Goal: Task Accomplishment & Management: Complete application form

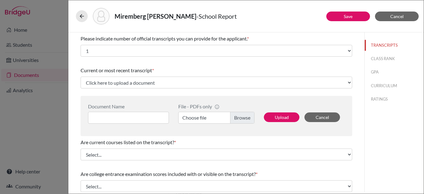
select select "1"
click at [239, 118] on label "Choose file" at bounding box center [216, 118] width 76 height 12
click at [239, 118] on input "Choose file" at bounding box center [216, 118] width 76 height 12
click at [240, 117] on label "Choose file" at bounding box center [216, 118] width 76 height 12
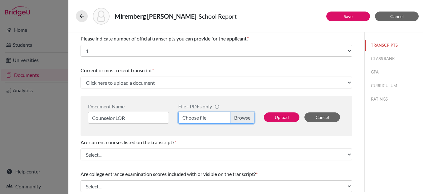
click at [240, 117] on input "Choose file" at bounding box center [216, 118] width 76 height 12
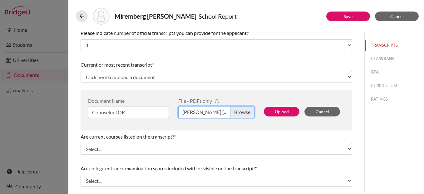
scroll to position [8, 0]
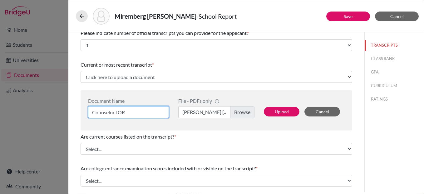
click at [140, 110] on input "Counselor LOR" at bounding box center [128, 112] width 81 height 12
drag, startPoint x: 138, startPoint y: 110, endPoint x: 78, endPoint y: 107, distance: 60.0
click at [78, 107] on div "Please indicate number of official transcripts you can provide for the applican…" at bounding box center [216, 181] width 286 height 309
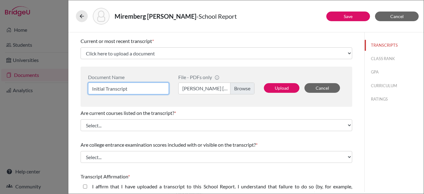
scroll to position [30, 0]
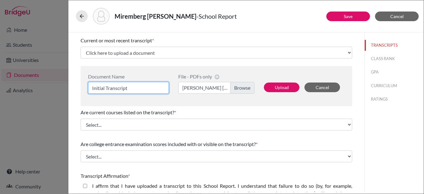
type input "Initial Transcript"
click at [238, 89] on label "Luana Miremberg_Counselor LOR.pdf" at bounding box center [216, 88] width 76 height 12
click at [238, 89] on input "Luana Miremberg_Counselor LOR.pdf" at bounding box center [216, 88] width 76 height 12
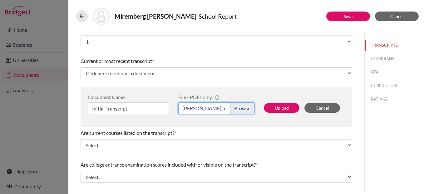
scroll to position [10, 0]
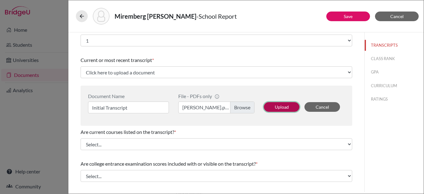
click at [278, 107] on button "Upload" at bounding box center [282, 107] width 36 height 10
select select "688879"
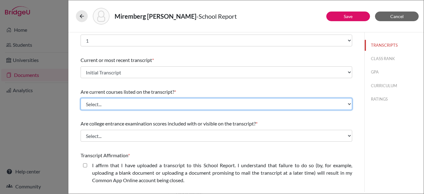
click at [142, 104] on select "Select... Yes No" at bounding box center [216, 104] width 271 height 12
select select "0"
click at [81, 98] on select "Select... Yes No" at bounding box center [216, 104] width 271 height 12
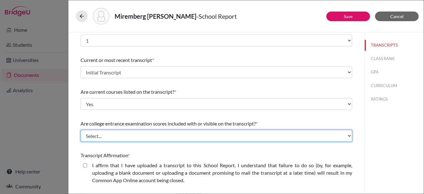
click at [139, 131] on select "Select... Yes No" at bounding box center [216, 136] width 271 height 12
select select "1"
click at [81, 130] on select "Select... Yes No" at bounding box center [216, 136] width 271 height 12
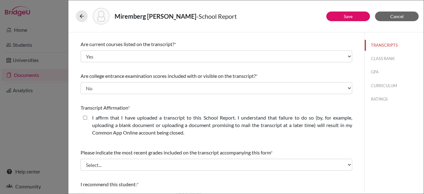
click at [84, 118] on closed\ "I affirm that I have uploaded a transcript to this School Report. I understand …" at bounding box center [85, 117] width 4 height 7
checkbox closed\ "true"
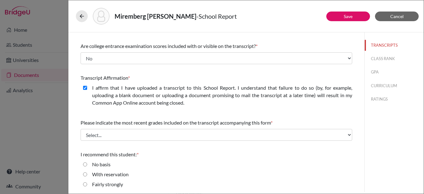
scroll to position [91, 0]
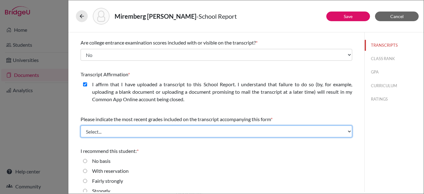
click at [130, 131] on select "Select... Final junior year grades 1st Quarter senior year grades 2nd Quarter/1…" at bounding box center [216, 132] width 271 height 12
select select "0"
click at [81, 126] on select "Select... Final junior year grades 1st Quarter senior year grades 2nd Quarter/1…" at bounding box center [216, 132] width 271 height 12
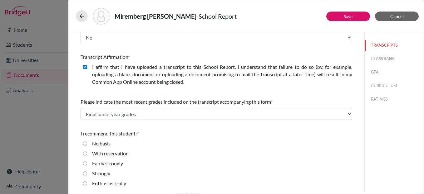
click at [84, 175] on input "Strongly" at bounding box center [85, 173] width 4 height 7
radio input "true"
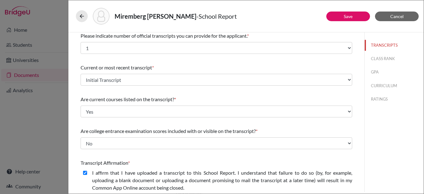
scroll to position [0, 0]
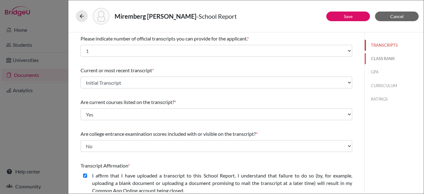
click at [382, 58] on button "CLASS RANK" at bounding box center [393, 58] width 59 height 11
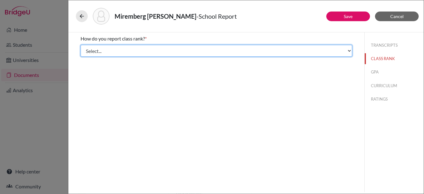
click at [224, 53] on select "Select... Exact Decile Quintile Quartile None" at bounding box center [216, 51] width 271 height 12
select select "5"
click at [81, 45] on select "Select... Exact Decile Quintile Quartile None" at bounding box center [216, 51] width 271 height 12
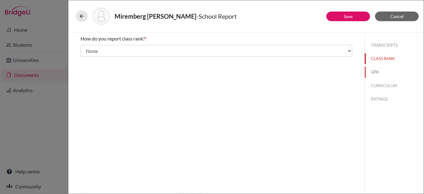
click at [376, 71] on button "GPA" at bounding box center [393, 72] width 59 height 11
click at [85, 48] on input "Yes" at bounding box center [85, 48] width 4 height 7
radio input "true"
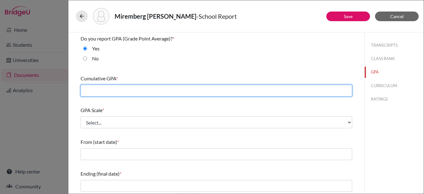
click at [129, 91] on input "text" at bounding box center [216, 91] width 271 height 12
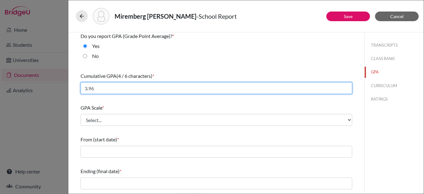
type input "3.96"
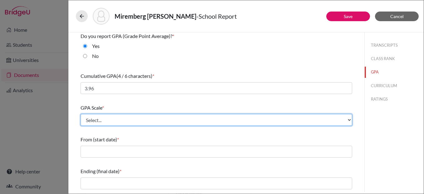
click at [136, 121] on select "Select... 4 5 6 7 8 9 10 11 12 13 14 15 16 17 18 19 20 100" at bounding box center [216, 120] width 271 height 12
select select "4"
click at [81, 114] on select "Select... 4 5 6 7 8 9 10 11 12 13 14 15 16 17 18 19 20 100" at bounding box center [216, 120] width 271 height 12
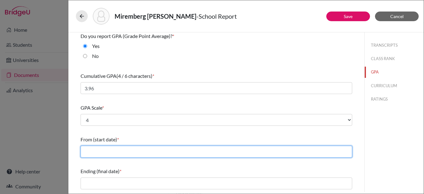
click at [119, 152] on input "text" at bounding box center [216, 152] width 271 height 12
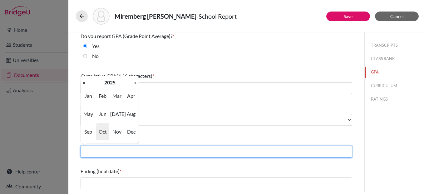
type input "08/2023"
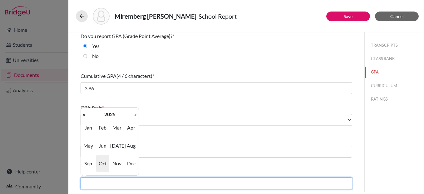
click at [130, 184] on input "text" at bounding box center [216, 184] width 271 height 12
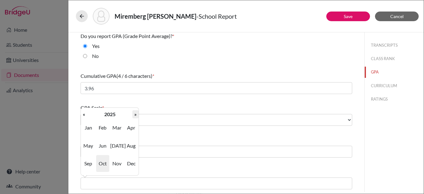
click at [135, 115] on th "»" at bounding box center [135, 114] width 6 height 8
click at [104, 147] on span "Jun" at bounding box center [102, 146] width 13 height 17
type input "06/2026"
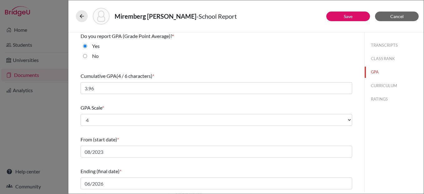
scroll to position [77, 0]
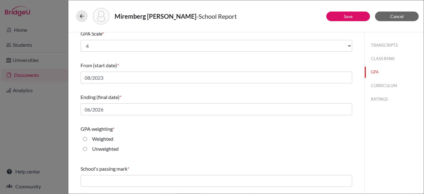
click at [85, 138] on input "Weighted" at bounding box center [85, 138] width 4 height 7
radio input "true"
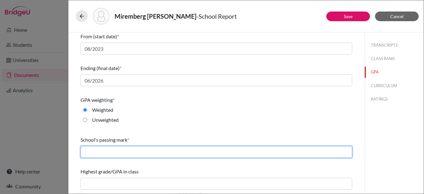
click at [107, 152] on input "text" at bounding box center [216, 152] width 271 height 12
type input "60"
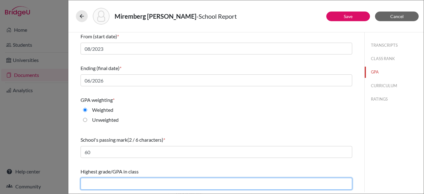
click at [110, 184] on input "text" at bounding box center [216, 184] width 271 height 12
type input "4.58"
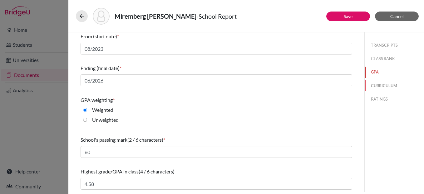
click at [388, 84] on button "CURRICULUM" at bounding box center [393, 86] width 59 height 11
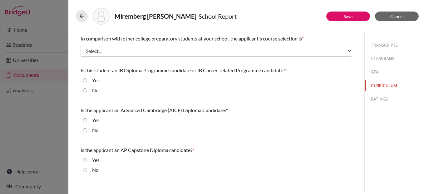
scroll to position [0, 0]
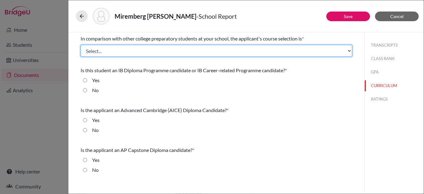
click at [136, 51] on select "Select... Less than demanding Average Demanding Very demanding Most demanding P…" at bounding box center [216, 51] width 271 height 12
select select "3"
click at [81, 45] on select "Select... Less than demanding Average Demanding Very demanding Most demanding P…" at bounding box center [216, 51] width 271 height 12
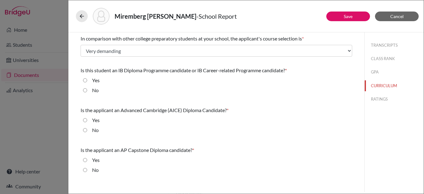
drag, startPoint x: 85, startPoint y: 91, endPoint x: 87, endPoint y: 100, distance: 9.1
click at [85, 91] on input "No" at bounding box center [85, 90] width 4 height 7
radio input "true"
click at [85, 130] on input "No" at bounding box center [85, 130] width 4 height 7
radio input "true"
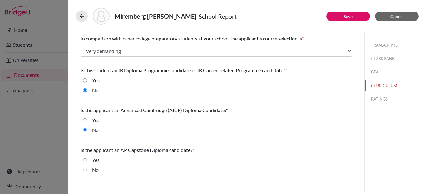
click at [83, 170] on input "No" at bounding box center [85, 170] width 4 height 7
radio input "true"
click at [382, 100] on button "RATINGS" at bounding box center [393, 99] width 59 height 11
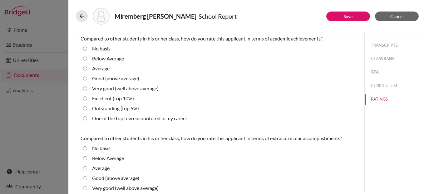
click at [87, 90] on div "Very good (well above average)" at bounding box center [122, 90] width 71 height 10
click at [85, 90] on average\) "Very good (well above average)" at bounding box center [85, 88] width 4 height 7
radio average\) "true"
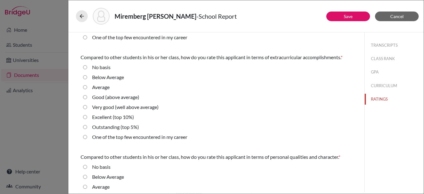
scroll to position [82, 0]
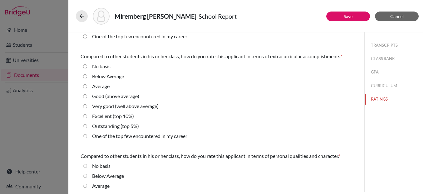
click at [85, 116] on 10\%\) "Excellent (top 10%)" at bounding box center [85, 116] width 4 height 7
radio 10\%\) "true"
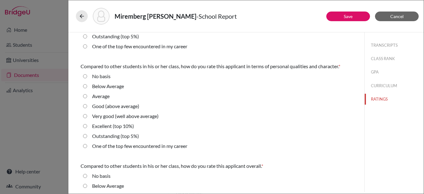
scroll to position [174, 0]
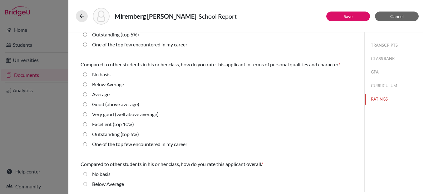
click at [85, 115] on average\) "Very good (well above average)" at bounding box center [85, 114] width 4 height 7
radio average\) "true"
click at [85, 125] on 10\%\) "Excellent (top 10%)" at bounding box center [85, 124] width 4 height 7
radio 10\%\) "true"
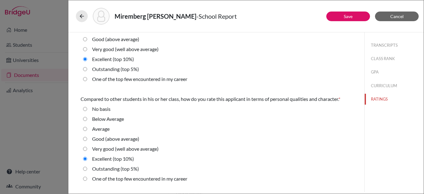
scroll to position [140, 0]
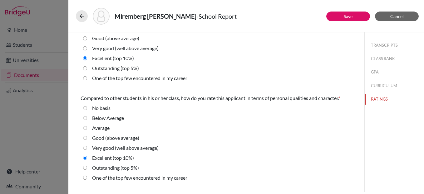
click at [85, 50] on average\) "Very good (well above average)" at bounding box center [85, 48] width 4 height 7
radio average\) "true"
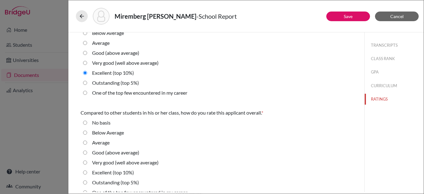
scroll to position [234, 0]
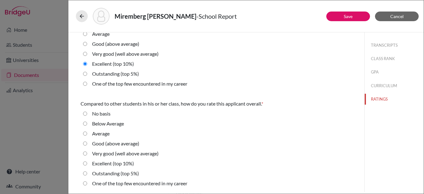
click at [85, 154] on average\) "Very good (well above average)" at bounding box center [85, 153] width 4 height 7
radio average\) "true"
click at [349, 16] on link "Save" at bounding box center [348, 16] width 9 height 5
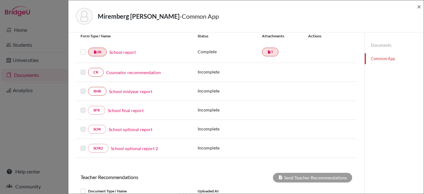
scroll to position [75, 0]
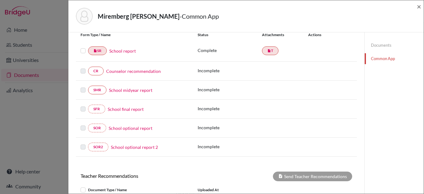
click at [129, 71] on link "Counselor recommendation" at bounding box center [133, 71] width 55 height 7
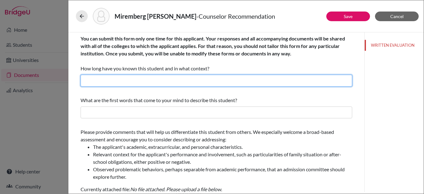
click at [125, 79] on input "text" at bounding box center [216, 81] width 271 height 12
type input "I have known her for over three years as her college counselor and academic adv…"
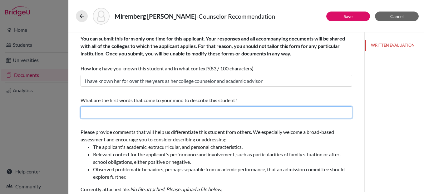
click at [171, 115] on input "text" at bounding box center [216, 113] width 271 height 12
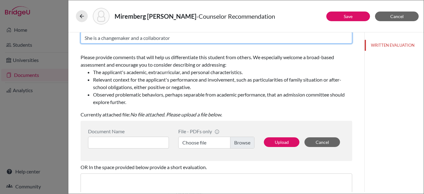
scroll to position [76, 0]
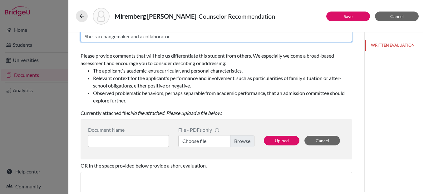
type input "She is a changemaker and a collaborator"
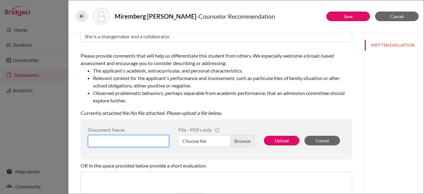
click at [135, 141] on input at bounding box center [128, 141] width 81 height 12
type input "I"
type input "Counselor LOR"
click at [245, 140] on label "Choose file" at bounding box center [216, 141] width 76 height 12
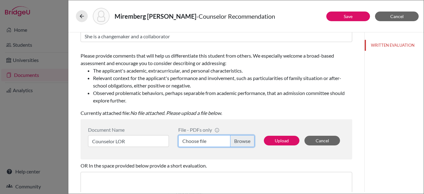
click at [245, 140] on input "Choose file" at bounding box center [216, 141] width 76 height 12
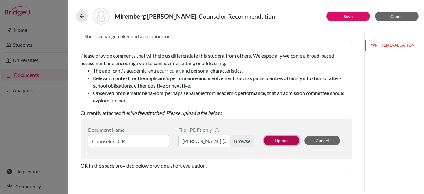
click at [291, 139] on button "Upload" at bounding box center [282, 141] width 36 height 10
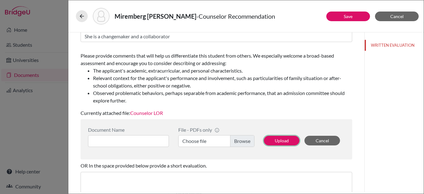
scroll to position [153, 0]
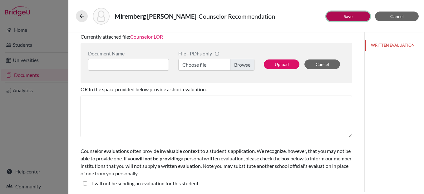
click at [340, 19] on button "Save" at bounding box center [348, 17] width 44 height 10
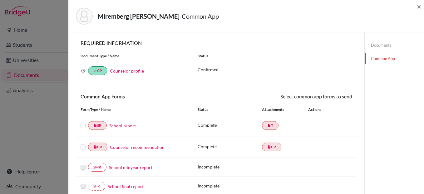
click at [84, 122] on label at bounding box center [83, 122] width 5 height 0
click at [0, 0] on input "checkbox" at bounding box center [0, 0] width 0 height 0
click at [82, 144] on label at bounding box center [83, 144] width 5 height 0
click at [0, 0] on input "checkbox" at bounding box center [0, 0] width 0 height 0
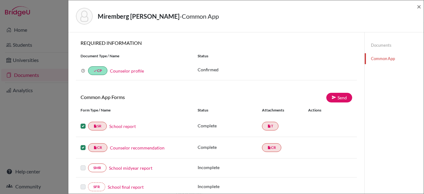
click at [374, 44] on link "Documents" at bounding box center [393, 45] width 59 height 11
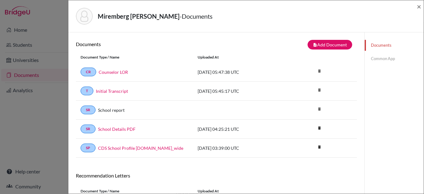
click at [378, 58] on link "Common App" at bounding box center [393, 58] width 59 height 11
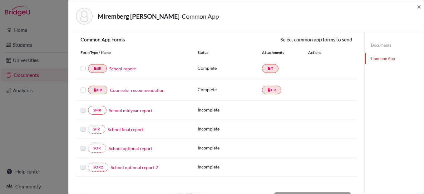
scroll to position [59, 0]
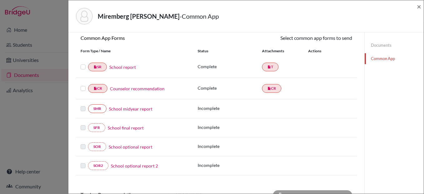
drag, startPoint x: 83, startPoint y: 68, endPoint x: 80, endPoint y: 81, distance: 13.7
click at [82, 63] on label at bounding box center [83, 63] width 5 height 0
click at [0, 0] on input "checkbox" at bounding box center [0, 0] width 0 height 0
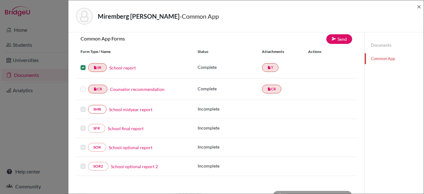
click at [83, 85] on label at bounding box center [83, 85] width 5 height 0
click at [0, 0] on input "checkbox" at bounding box center [0, 0] width 0 height 0
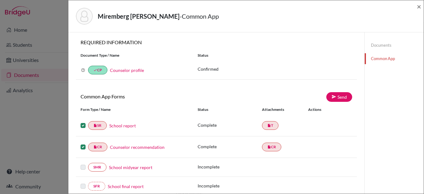
scroll to position [0, 0]
click at [339, 99] on link "Send" at bounding box center [339, 98] width 26 height 10
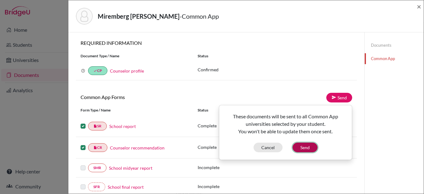
click at [305, 147] on button "Send" at bounding box center [304, 148] width 25 height 10
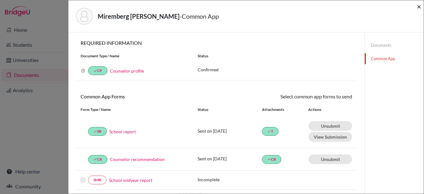
click at [419, 9] on span "×" at bounding box center [419, 6] width 4 height 9
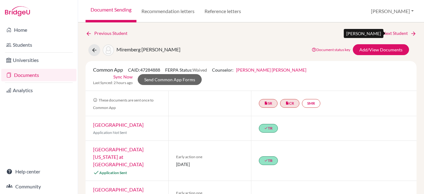
click at [395, 34] on link "Next Student" at bounding box center [399, 33] width 34 height 7
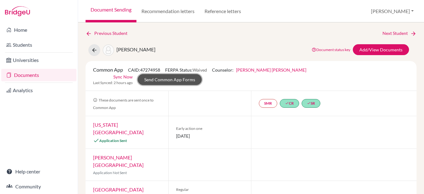
click at [202, 74] on link "Send Common App Forms" at bounding box center [170, 79] width 64 height 11
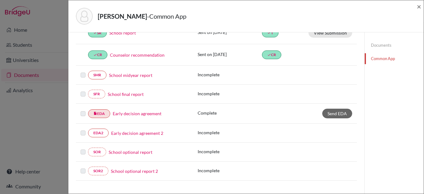
scroll to position [95, 0]
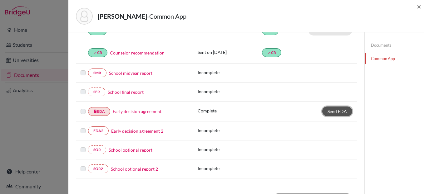
click at [331, 109] on span "Send EDA" at bounding box center [336, 111] width 19 height 5
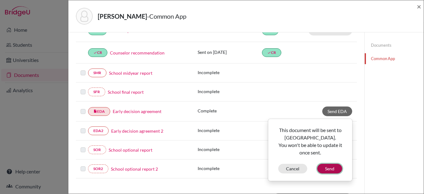
click at [325, 168] on button "Send" at bounding box center [329, 169] width 25 height 10
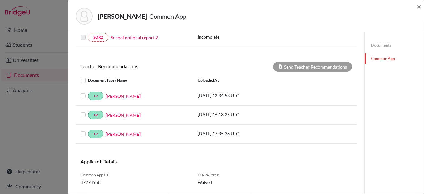
scroll to position [133, 0]
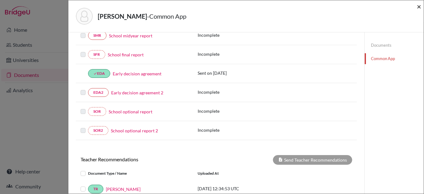
click at [418, 7] on span "×" at bounding box center [419, 6] width 4 height 9
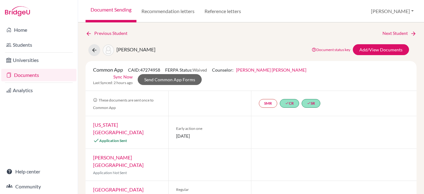
scroll to position [4, 0]
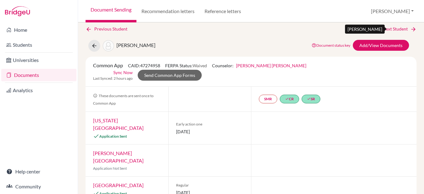
click at [397, 28] on link "Next Student" at bounding box center [399, 29] width 34 height 7
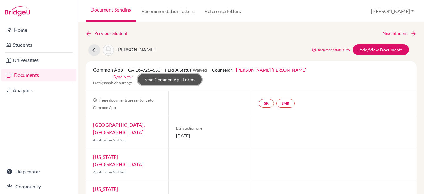
click at [202, 74] on link "Send Common App Forms" at bounding box center [170, 79] width 64 height 11
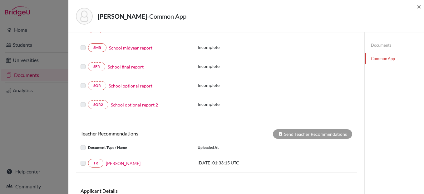
scroll to position [161, 0]
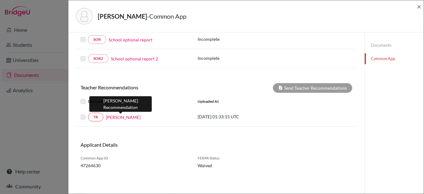
click at [119, 118] on link "Kelsey Jimenez" at bounding box center [123, 117] width 35 height 7
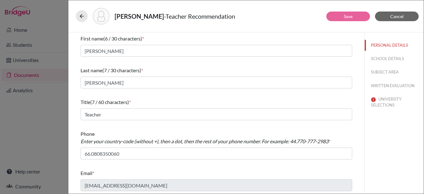
scroll to position [2, 0]
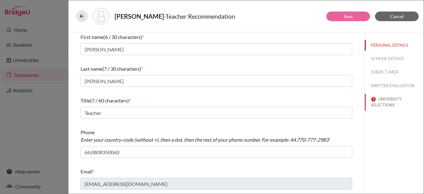
click at [387, 100] on button "UNIVERSITY SELECTIONS" at bounding box center [393, 102] width 59 height 17
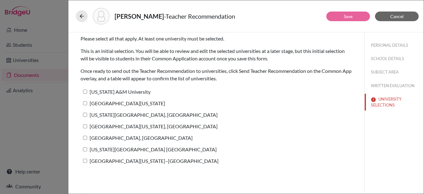
drag, startPoint x: 85, startPoint y: 92, endPoint x: 83, endPoint y: 106, distance: 14.3
click at [85, 92] on input "Texas A&M University" at bounding box center [85, 92] width 4 height 4
checkbox input "true"
drag, startPoint x: 85, startPoint y: 104, endPoint x: 85, endPoint y: 116, distance: 12.5
click at [85, 106] on label "University of Texas at Austin" at bounding box center [123, 103] width 85 height 9
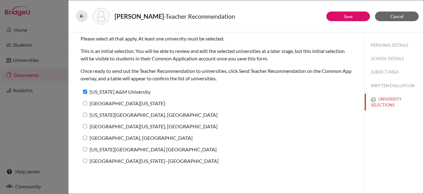
click at [85, 105] on input "University of Texas at Austin" at bounding box center [85, 103] width 4 height 4
checkbox input "true"
drag, startPoint x: 85, startPoint y: 117, endPoint x: 86, endPoint y: 125, distance: 8.1
click at [85, 117] on label "[US_STATE][GEOGRAPHIC_DATA], [GEOGRAPHIC_DATA]" at bounding box center [149, 114] width 137 height 9
click at [85, 117] on input "[US_STATE][GEOGRAPHIC_DATA], [GEOGRAPHIC_DATA]" at bounding box center [85, 115] width 4 height 4
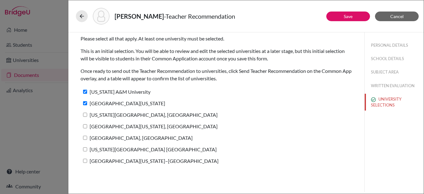
checkbox input "true"
click at [86, 127] on input "University of Minnesota, Twin Cities" at bounding box center [85, 127] width 4 height 4
checkbox input "true"
click at [85, 142] on label "Purdue University, West Lafayette" at bounding box center [137, 138] width 112 height 9
click at [85, 140] on input "Purdue University, West Lafayette" at bounding box center [85, 138] width 4 height 4
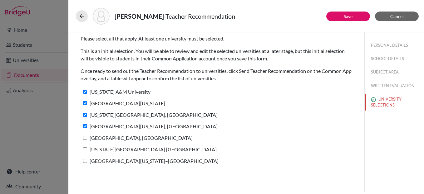
checkbox input "true"
click at [85, 149] on input "Indiana University Bloomington" at bounding box center [85, 150] width 4 height 4
checkbox input "true"
drag, startPoint x: 85, startPoint y: 162, endPoint x: 129, endPoint y: 160, distance: 45.0
click at [85, 162] on input "[GEOGRAPHIC_DATA][US_STATE]–[GEOGRAPHIC_DATA]" at bounding box center [85, 161] width 4 height 4
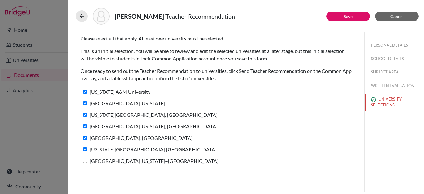
checkbox input "true"
click at [340, 17] on button "Save" at bounding box center [348, 17] width 44 height 10
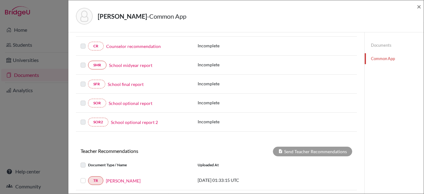
scroll to position [161, 0]
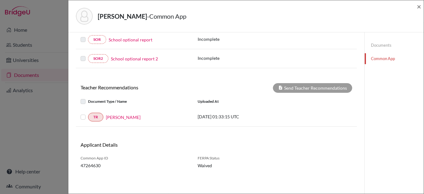
click at [88, 98] on label at bounding box center [88, 98] width 0 height 0
click at [88, 114] on label at bounding box center [88, 114] width 0 height 0
click at [0, 0] on input "checkbox" at bounding box center [0, 0] width 0 height 0
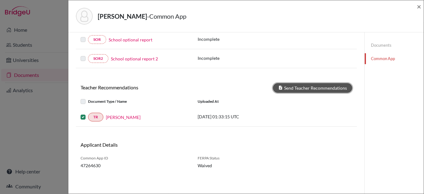
click at [295, 86] on button "Send Teacher Recommendations" at bounding box center [312, 88] width 79 height 10
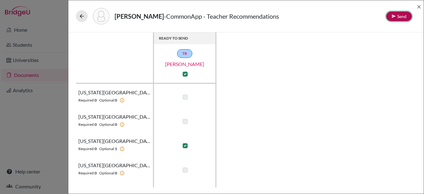
click at [398, 14] on button "Send" at bounding box center [399, 17] width 26 height 10
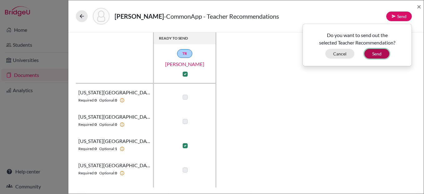
click at [374, 52] on button "Send" at bounding box center [376, 54] width 25 height 10
checkbox input "false"
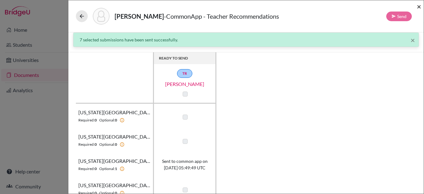
drag, startPoint x: 418, startPoint y: 7, endPoint x: 415, endPoint y: 8, distance: 3.3
click at [418, 7] on span "×" at bounding box center [419, 6] width 4 height 9
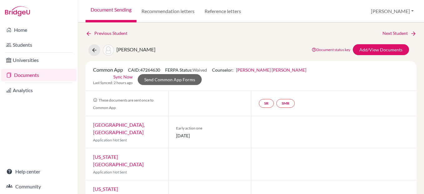
scroll to position [2, 0]
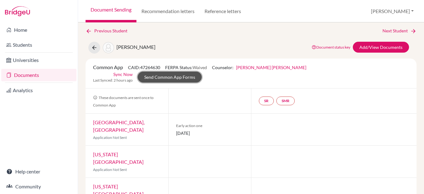
click at [202, 72] on link "Send Common App Forms" at bounding box center [170, 77] width 64 height 11
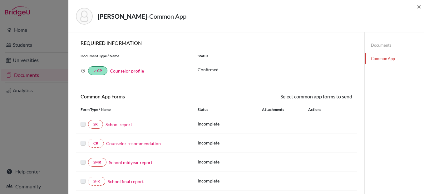
click at [120, 125] on link "School report" at bounding box center [118, 124] width 27 height 7
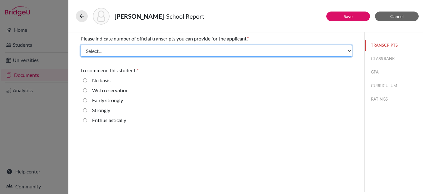
click at [108, 51] on select "Select... 1 2 3 4" at bounding box center [216, 51] width 271 height 12
select select "1"
click at [81, 45] on select "Select... 1 2 3 4" at bounding box center [216, 51] width 271 height 12
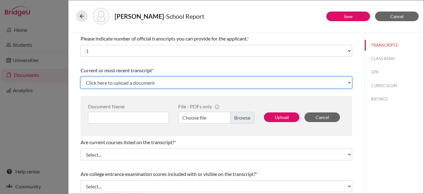
click at [128, 81] on select "Click here to upload a document Upload New File" at bounding box center [216, 83] width 271 height 12
select select "Upload New File"
click at [81, 77] on select "Click here to upload a document Upload New File" at bounding box center [216, 83] width 271 height 12
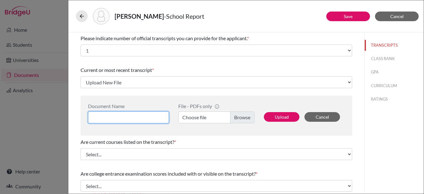
click at [124, 118] on input at bounding box center [128, 118] width 81 height 12
type input "i"
type input "Initial Transcript"
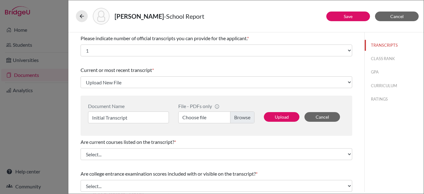
click at [248, 117] on label "Choose file" at bounding box center [216, 118] width 76 height 12
click at [248, 117] on input "Choose file" at bounding box center [216, 118] width 76 height 12
click at [274, 118] on button "Upload" at bounding box center [282, 117] width 36 height 10
select select "688890"
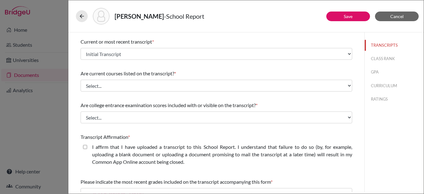
scroll to position [42, 0]
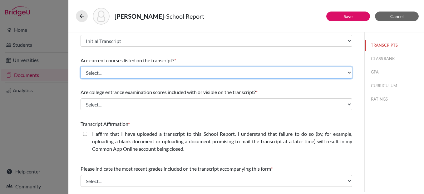
click at [123, 73] on select "Select... Yes No" at bounding box center [216, 73] width 271 height 12
select select "0"
click at [81, 67] on select "Select... Yes No" at bounding box center [216, 73] width 271 height 12
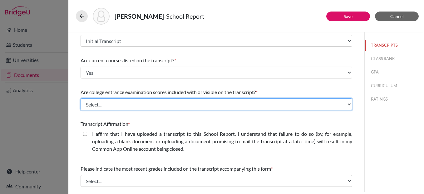
click at [132, 108] on select "Select... Yes No" at bounding box center [216, 105] width 271 height 12
select select "1"
click at [81, 99] on select "Select... Yes No" at bounding box center [216, 105] width 271 height 12
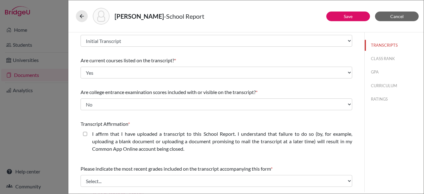
click at [86, 134] on closed\ "I affirm that I have uploaded a transcript to this School Report. I understand …" at bounding box center [85, 133] width 4 height 7
checkbox closed\ "true"
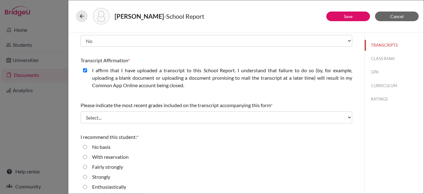
scroll to position [109, 0]
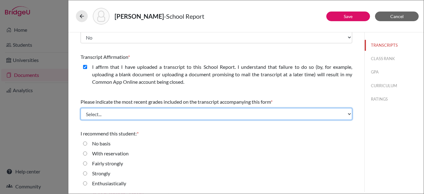
click at [132, 112] on select "Select... Final junior year grades 1st Quarter senior year grades 2nd Quarter/1…" at bounding box center [216, 114] width 271 height 12
select select "0"
click at [81, 108] on select "Select... Final junior year grades 1st Quarter senior year grades 2nd Quarter/1…" at bounding box center [216, 114] width 271 height 12
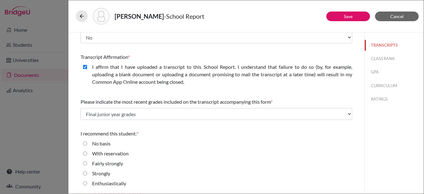
click at [86, 174] on input "Strongly" at bounding box center [85, 173] width 4 height 7
radio input "true"
click at [375, 59] on button "CLASS RANK" at bounding box center [393, 58] width 59 height 11
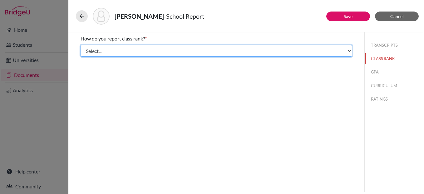
click at [136, 50] on select "Select... Exact Decile Quintile Quartile None" at bounding box center [216, 51] width 271 height 12
select select "5"
click at [81, 45] on select "Select... Exact Decile Quintile Quartile None" at bounding box center [216, 51] width 271 height 12
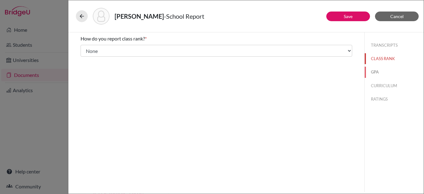
click at [376, 71] on button "GPA" at bounding box center [393, 72] width 59 height 11
click at [85, 47] on input "Yes" at bounding box center [85, 48] width 4 height 7
radio input "true"
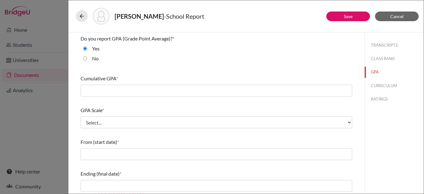
click at [85, 57] on input "No" at bounding box center [85, 58] width 4 height 7
radio input "true"
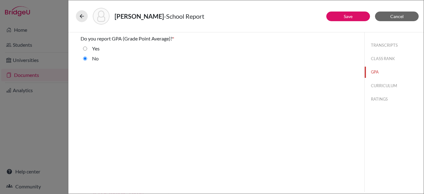
click at [83, 48] on input "Yes" at bounding box center [85, 48] width 4 height 7
radio input "true"
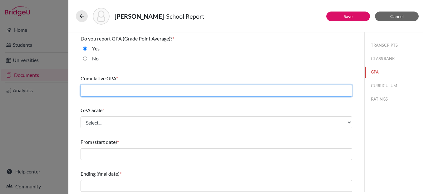
click at [147, 92] on input "text" at bounding box center [216, 91] width 271 height 12
type input "3.45"
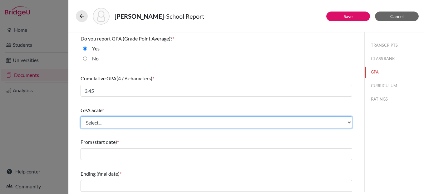
click at [203, 121] on select "Select... 4 5 6 7 8 9 10 11 12 13 14 15 16 17 18 19 20 100" at bounding box center [216, 123] width 271 height 12
select select "4"
click at [81, 117] on select "Select... 4 5 6 7 8 9 10 11 12 13 14 15 16 17 18 19 20 100" at bounding box center [216, 123] width 271 height 12
click at [125, 123] on select "Select... 4 5 6 7 8 9 10 11 12 13 14 15 16 17 18 19 20 100" at bounding box center [216, 123] width 271 height 12
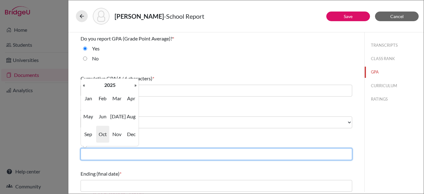
click at [176, 155] on input "text" at bounding box center [216, 155] width 271 height 12
type input "08/2023"
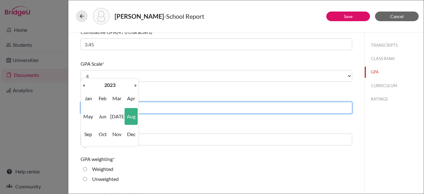
scroll to position [49, 0]
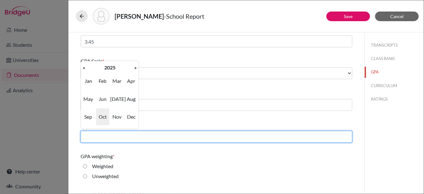
click at [180, 138] on input "text" at bounding box center [216, 137] width 271 height 12
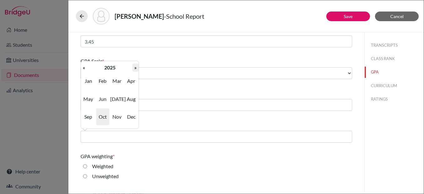
click at [136, 69] on th "»" at bounding box center [135, 68] width 6 height 8
click at [107, 99] on span "Jun" at bounding box center [102, 99] width 13 height 17
type input "06/2026"
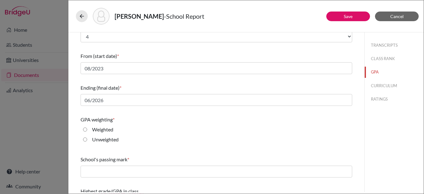
scroll to position [101, 0]
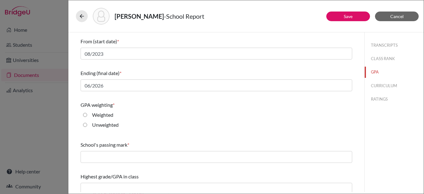
click at [85, 114] on input "Weighted" at bounding box center [85, 114] width 4 height 7
radio input "true"
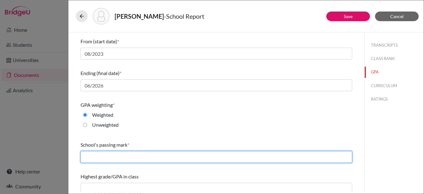
click at [137, 159] on input "text" at bounding box center [216, 157] width 271 height 12
type input "60"
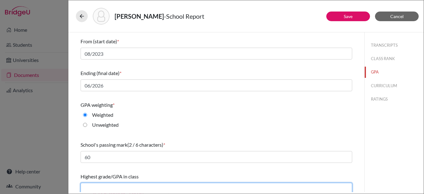
click at [104, 188] on input "text" at bounding box center [216, 189] width 271 height 12
type input "4.58"
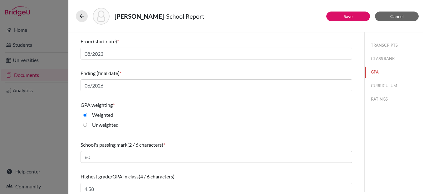
click at [205, 125] on div "Unweighted" at bounding box center [216, 126] width 271 height 10
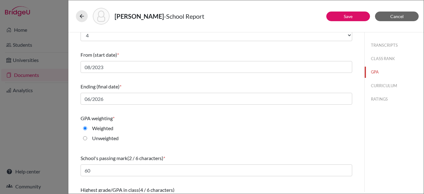
scroll to position [106, 0]
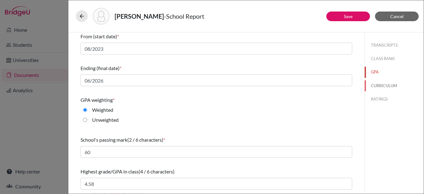
click at [384, 85] on button "CURRICULUM" at bounding box center [393, 86] width 59 height 11
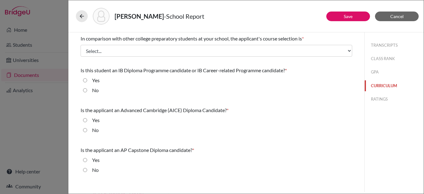
scroll to position [0, 0]
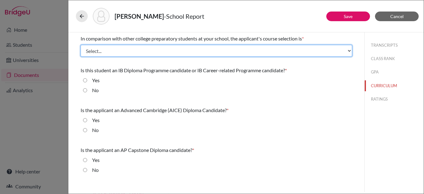
click at [143, 50] on select "Select... Less than demanding Average Demanding Very demanding Most demanding P…" at bounding box center [216, 51] width 271 height 12
select select "2"
click at [81, 45] on select "Select... Less than demanding Average Demanding Very demanding Most demanding P…" at bounding box center [216, 51] width 271 height 12
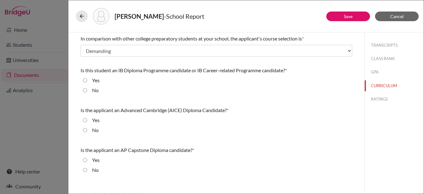
click at [85, 91] on input "No" at bounding box center [85, 90] width 4 height 7
radio input "true"
drag, startPoint x: 84, startPoint y: 131, endPoint x: 86, endPoint y: 152, distance: 21.6
click at [84, 131] on input "No" at bounding box center [85, 130] width 4 height 7
radio input "true"
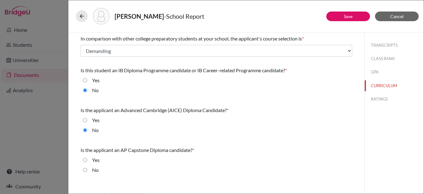
click at [84, 169] on input "No" at bounding box center [85, 170] width 4 height 7
radio input "true"
click at [375, 99] on button "RATINGS" at bounding box center [393, 99] width 59 height 11
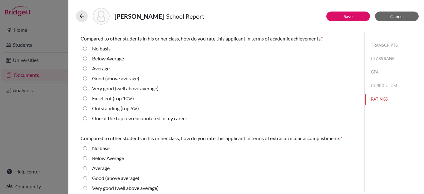
drag, startPoint x: 85, startPoint y: 87, endPoint x: 86, endPoint y: 91, distance: 5.0
click at [85, 87] on average\) "Very good (well above average)" at bounding box center [85, 88] width 4 height 7
radio average\) "true"
click at [85, 79] on average\) "Good (above average)" at bounding box center [85, 78] width 4 height 7
radio average\) "true"
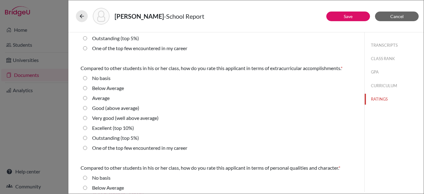
scroll to position [71, 0]
click at [85, 109] on average\) "Good (above average)" at bounding box center [85, 107] width 4 height 7
radio average\) "true"
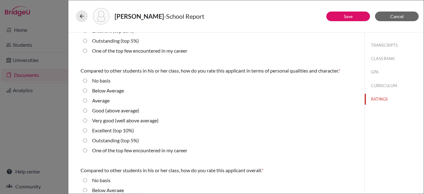
scroll to position [169, 0]
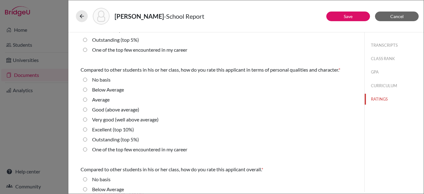
click at [86, 120] on average\) "Very good (well above average)" at bounding box center [85, 119] width 4 height 7
radio average\) "true"
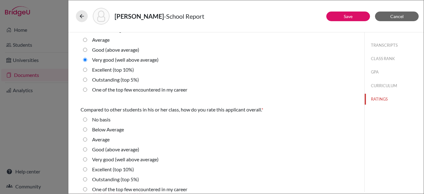
scroll to position [234, 0]
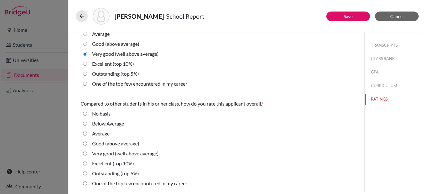
click at [85, 144] on average\) "Good (above average)" at bounding box center [85, 143] width 4 height 7
radio average\) "true"
click at [344, 19] on button "Save" at bounding box center [348, 17] width 44 height 10
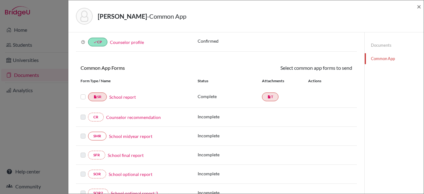
scroll to position [32, 0]
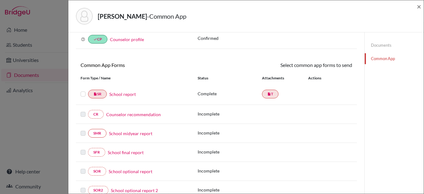
click at [132, 115] on link "Counselor recommendation" at bounding box center [133, 114] width 55 height 7
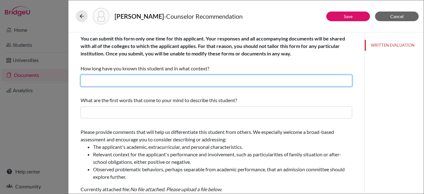
click at [139, 82] on input "text" at bounding box center [216, 81] width 271 height 12
type input "I"
type input "For over 3 years now and his college counselor"
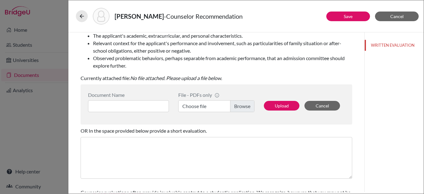
type input "Proactive, a natural leader and a changemaker"
click at [125, 107] on input at bounding box center [128, 106] width 81 height 12
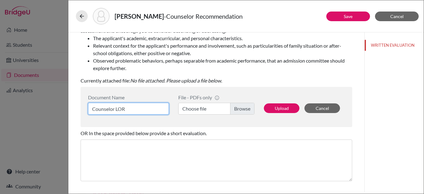
type input "Counselor LOR"
click at [234, 107] on label "Choose file" at bounding box center [216, 109] width 76 height 12
click at [234, 107] on input "Choose file" at bounding box center [216, 109] width 76 height 12
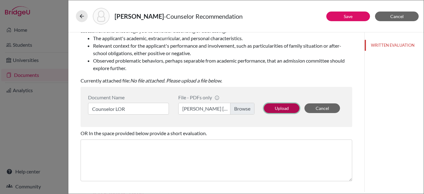
click at [278, 108] on button "Upload" at bounding box center [282, 109] width 36 height 10
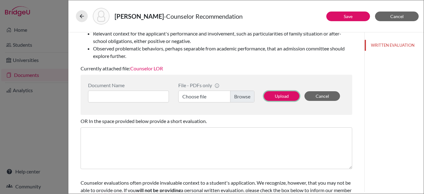
scroll to position [153, 0]
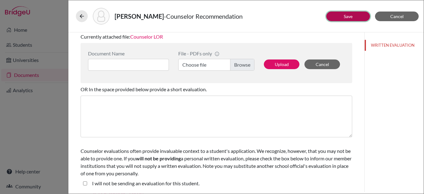
click at [344, 17] on link "Save" at bounding box center [348, 16] width 9 height 5
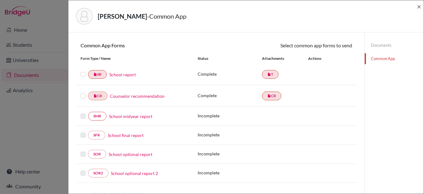
scroll to position [46, 0]
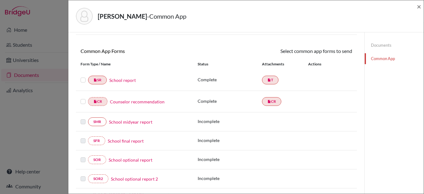
click at [81, 76] on label at bounding box center [83, 76] width 5 height 0
click at [0, 0] on input "checkbox" at bounding box center [0, 0] width 0 height 0
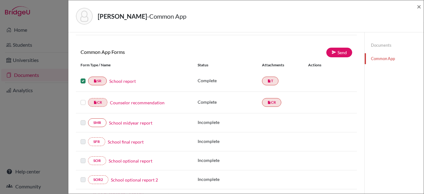
drag, startPoint x: 84, startPoint y: 103, endPoint x: 87, endPoint y: 105, distance: 4.1
click at [84, 99] on label at bounding box center [83, 99] width 5 height 0
click at [0, 0] on input "checkbox" at bounding box center [0, 0] width 0 height 0
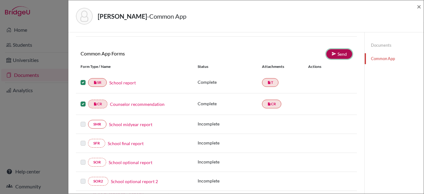
click at [337, 54] on link "Send" at bounding box center [339, 54] width 26 height 10
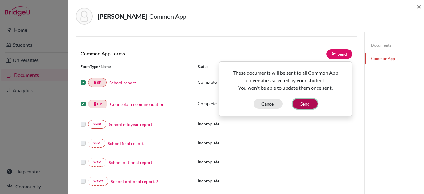
click at [304, 105] on button "Send" at bounding box center [304, 104] width 25 height 10
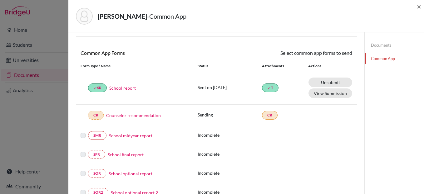
click at [416, 8] on div "Morice, Luciano - Common App ×" at bounding box center [246, 16] width 350 height 27
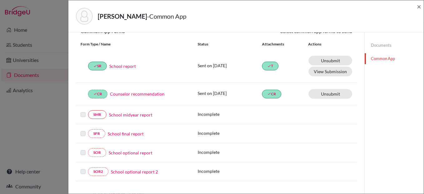
scroll to position [0, 0]
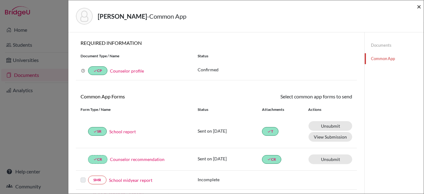
click at [418, 9] on span "×" at bounding box center [419, 6] width 4 height 9
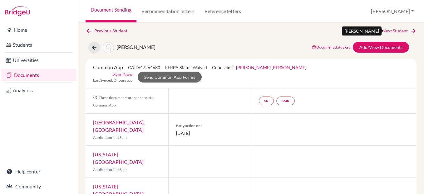
click at [397, 29] on link "Next Student" at bounding box center [399, 30] width 34 height 7
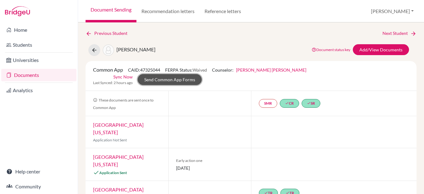
click at [202, 74] on link "Send Common App Forms" at bounding box center [170, 79] width 64 height 11
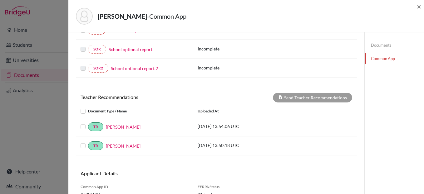
scroll to position [168, 0]
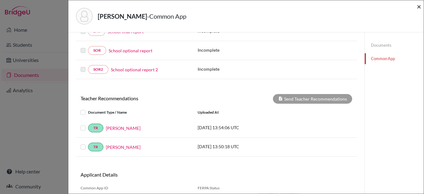
click at [418, 8] on span "×" at bounding box center [419, 6] width 4 height 9
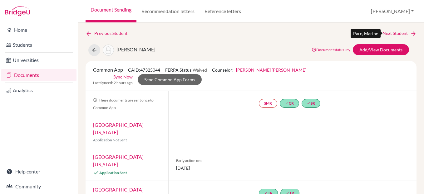
click at [392, 34] on link "Next Student" at bounding box center [399, 33] width 34 height 7
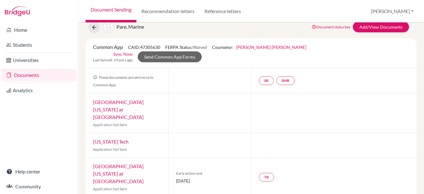
scroll to position [20, 0]
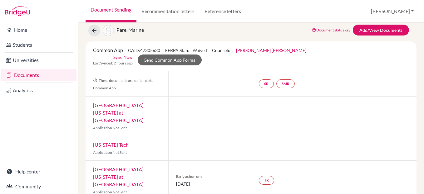
click at [105, 11] on link "Document Sending" at bounding box center [110, 11] width 51 height 22
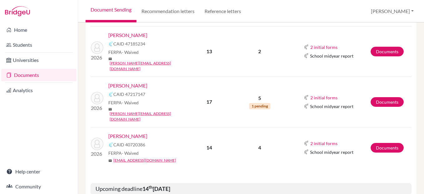
scroll to position [748, 0]
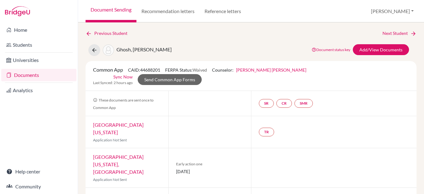
scroll to position [1, 0]
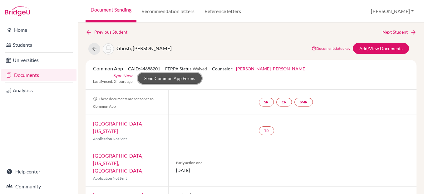
click at [202, 73] on link "Send Common App Forms" at bounding box center [170, 78] width 64 height 11
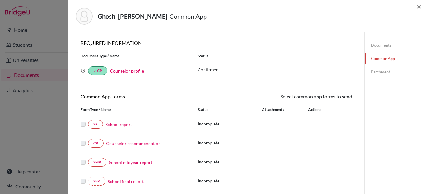
click at [421, 7] on div "Ghosh, [PERSON_NAME] - Common App ×" at bounding box center [245, 16] width 355 height 32
click at [420, 6] on span "×" at bounding box center [419, 6] width 4 height 9
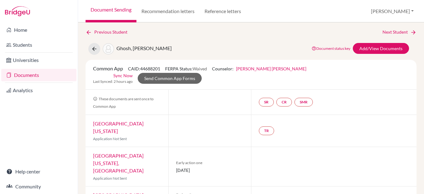
click at [121, 10] on link "Document Sending" at bounding box center [110, 11] width 51 height 22
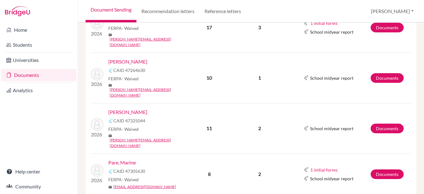
scroll to position [437, 0]
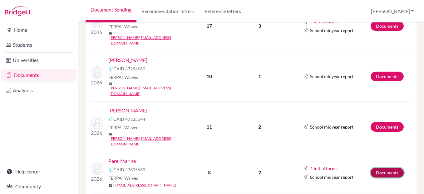
click at [390, 168] on link "Documents" at bounding box center [386, 173] width 33 height 10
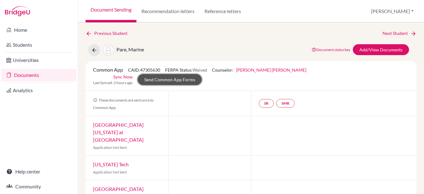
click at [202, 74] on link "Send Common App Forms" at bounding box center [170, 79] width 64 height 11
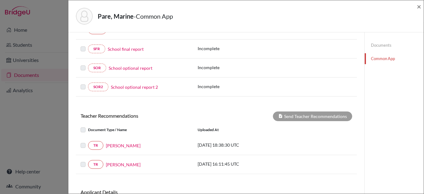
scroll to position [180, 0]
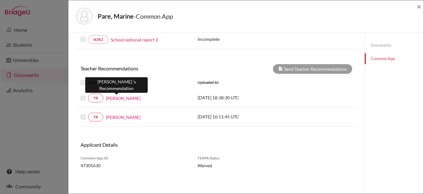
click at [115, 99] on link "[PERSON_NAME]" at bounding box center [123, 98] width 35 height 7
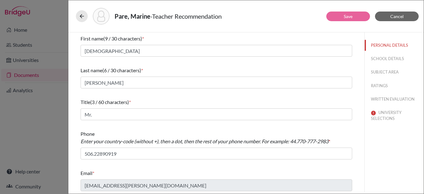
scroll to position [2, 0]
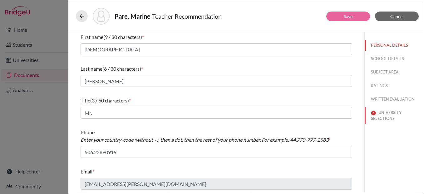
click at [381, 118] on button "UNIVERSITY SELECTIONS" at bounding box center [393, 115] width 59 height 17
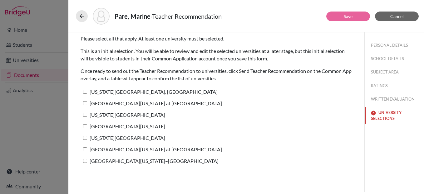
scroll to position [0, 0]
click at [87, 92] on label "[US_STATE][GEOGRAPHIC_DATA], [GEOGRAPHIC_DATA]" at bounding box center [149, 91] width 137 height 9
click at [87, 92] on input "[US_STATE][GEOGRAPHIC_DATA], [GEOGRAPHIC_DATA]" at bounding box center [85, 92] width 4 height 4
checkbox input "true"
click at [84, 105] on input "[GEOGRAPHIC_DATA][US_STATE] at [GEOGRAPHIC_DATA]" at bounding box center [85, 103] width 4 height 4
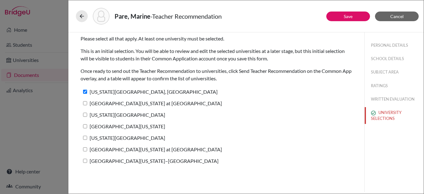
checkbox input "true"
drag, startPoint x: 84, startPoint y: 115, endPoint x: 85, endPoint y: 122, distance: 6.6
click at [84, 116] on input "[US_STATE][GEOGRAPHIC_DATA]" at bounding box center [85, 115] width 4 height 4
checkbox input "true"
drag, startPoint x: 85, startPoint y: 128, endPoint x: 84, endPoint y: 132, distance: 3.9
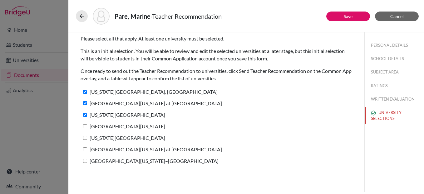
click at [85, 129] on label "[GEOGRAPHIC_DATA][US_STATE]" at bounding box center [123, 126] width 85 height 9
click at [85, 129] on input "[GEOGRAPHIC_DATA][US_STATE]" at bounding box center [85, 127] width 4 height 4
checkbox input "true"
click at [86, 139] on input "[US_STATE][GEOGRAPHIC_DATA]" at bounding box center [85, 138] width 4 height 4
checkbox input "true"
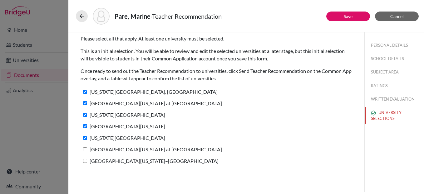
drag, startPoint x: 86, startPoint y: 149, endPoint x: 82, endPoint y: 164, distance: 14.5
click at [85, 149] on input "[GEOGRAPHIC_DATA][US_STATE] at [GEOGRAPHIC_DATA]" at bounding box center [85, 150] width 4 height 4
checkbox input "true"
drag, startPoint x: 85, startPoint y: 161, endPoint x: 94, endPoint y: 163, distance: 9.0
click at [85, 161] on input "[GEOGRAPHIC_DATA][US_STATE]–[GEOGRAPHIC_DATA]" at bounding box center [85, 161] width 4 height 4
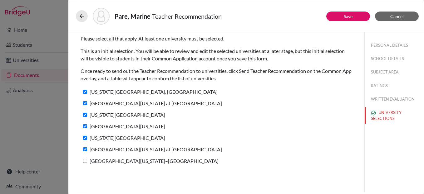
checkbox input "true"
click at [340, 17] on button "Save" at bounding box center [348, 17] width 44 height 10
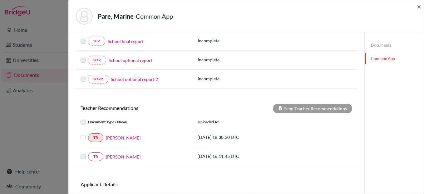
scroll to position [180, 0]
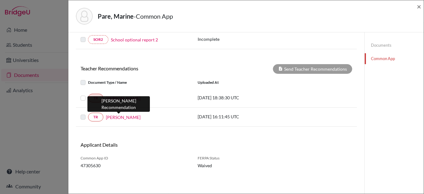
click at [116, 117] on link "[PERSON_NAME]" at bounding box center [123, 117] width 35 height 7
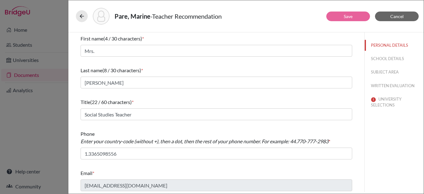
scroll to position [2, 0]
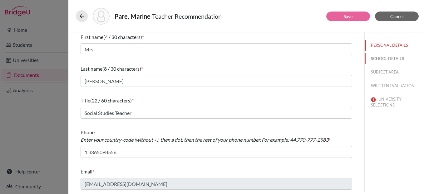
click at [377, 60] on button "SCHOOL DETAILS" at bounding box center [393, 58] width 59 height 11
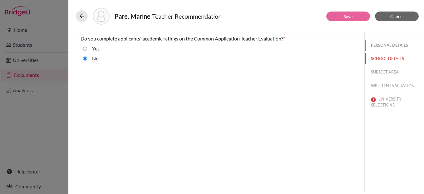
click at [379, 45] on button "PERSONAL DETAILS" at bounding box center [393, 45] width 59 height 11
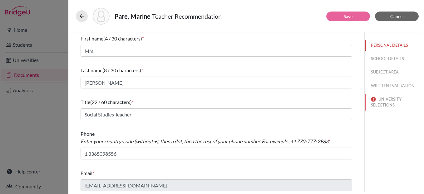
click at [382, 100] on button "UNIVERSITY SELECTIONS" at bounding box center [393, 102] width 59 height 17
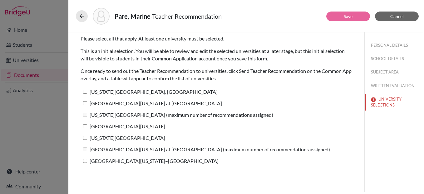
click at [86, 94] on input "[US_STATE][GEOGRAPHIC_DATA], [GEOGRAPHIC_DATA]" at bounding box center [85, 92] width 4 height 4
checkbox input "true"
drag, startPoint x: 86, startPoint y: 105, endPoint x: 85, endPoint y: 107, distance: 3.2
click at [86, 105] on input "[GEOGRAPHIC_DATA][US_STATE] at [GEOGRAPHIC_DATA]" at bounding box center [85, 103] width 4 height 4
checkbox input "true"
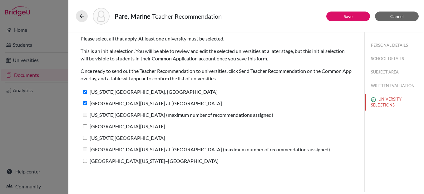
click at [86, 129] on label "[GEOGRAPHIC_DATA][US_STATE]" at bounding box center [123, 126] width 85 height 9
click at [86, 129] on input "[GEOGRAPHIC_DATA][US_STATE]" at bounding box center [85, 127] width 4 height 4
checkbox input "true"
drag, startPoint x: 84, startPoint y: 137, endPoint x: 84, endPoint y: 148, distance: 10.9
click at [84, 137] on input "[US_STATE][GEOGRAPHIC_DATA]" at bounding box center [85, 138] width 4 height 4
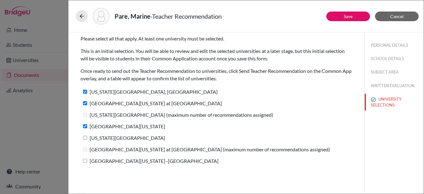
checkbox input "true"
drag, startPoint x: 86, startPoint y: 159, endPoint x: 99, endPoint y: 159, distance: 12.5
click at [86, 159] on input "[GEOGRAPHIC_DATA][US_STATE]–[GEOGRAPHIC_DATA]" at bounding box center [85, 161] width 4 height 4
checkbox input "true"
click at [347, 16] on link "Save" at bounding box center [348, 16] width 9 height 5
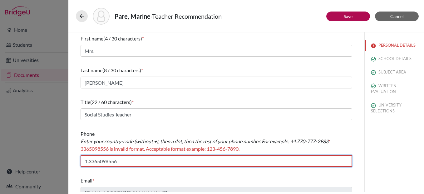
click at [94, 162] on input "1.3365098556" at bounding box center [216, 161] width 271 height 12
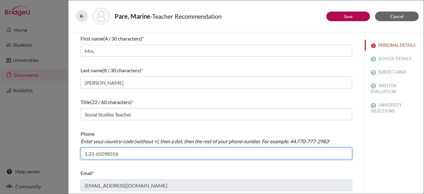
drag, startPoint x: 105, startPoint y: 156, endPoint x: 104, endPoint y: 166, distance: 10.4
click at [105, 156] on input "1.33-65098556" at bounding box center [216, 154] width 271 height 12
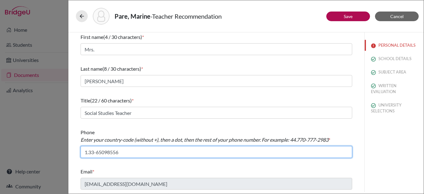
click at [96, 154] on input "1.33-65098556" at bounding box center [216, 152] width 271 height 12
type input "1.3365098556"
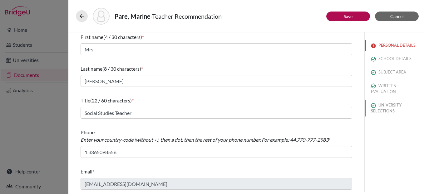
click at [380, 105] on button "UNIVERSITY SELECTIONS" at bounding box center [393, 108] width 59 height 17
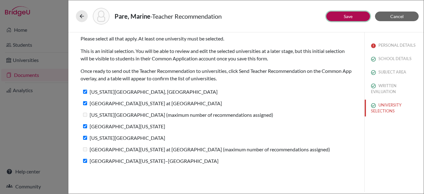
click at [348, 16] on link "Save" at bounding box center [348, 16] width 9 height 5
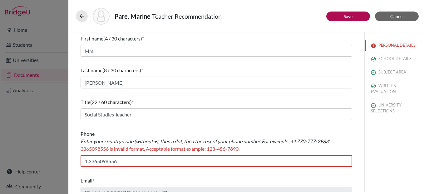
scroll to position [9, 0]
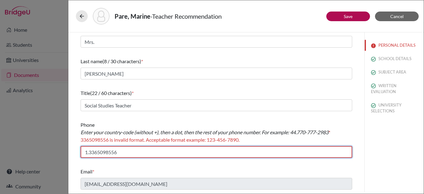
drag, startPoint x: 89, startPoint y: 154, endPoint x: 93, endPoint y: 164, distance: 10.8
click at [89, 154] on input "1.3365098556" at bounding box center [216, 152] width 271 height 12
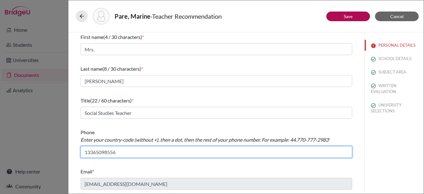
click at [95, 154] on input "13365098556" at bounding box center [216, 152] width 271 height 12
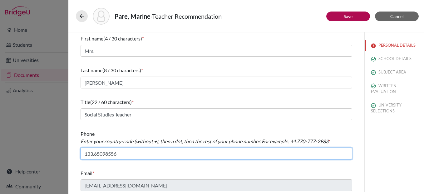
click at [104, 154] on input "133.65098556" at bounding box center [216, 154] width 271 height 12
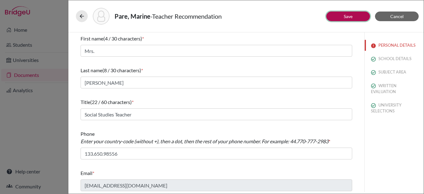
click at [342, 19] on button "Save" at bounding box center [348, 17] width 44 height 10
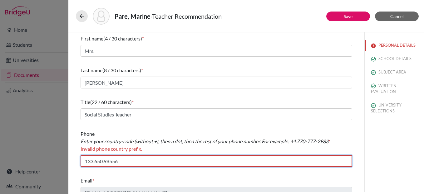
click at [88, 162] on input "133.650.98556" at bounding box center [216, 161] width 271 height 12
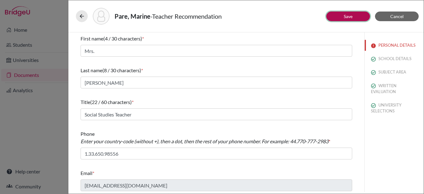
click at [341, 16] on button "Save" at bounding box center [348, 17] width 44 height 10
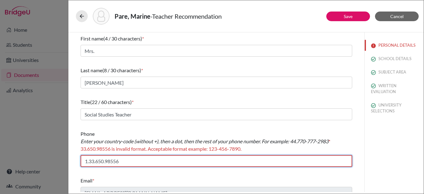
drag, startPoint x: 89, startPoint y: 163, endPoint x: 99, endPoint y: 171, distance: 12.9
click at [89, 163] on input "1.33.650.98556" at bounding box center [216, 161] width 271 height 12
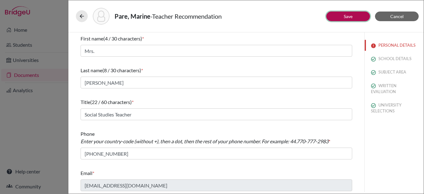
click at [343, 15] on button "Save" at bounding box center [348, 17] width 44 height 10
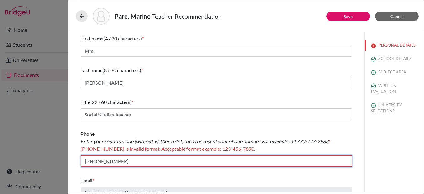
drag, startPoint x: 140, startPoint y: 161, endPoint x: 62, endPoint y: 156, distance: 78.2
click at [63, 155] on div "Pare, Marine - Teacher Recommendation Save Cancel First name (4 / 30 characters…" at bounding box center [212, 97] width 424 height 194
drag, startPoint x: 120, startPoint y: 165, endPoint x: 65, endPoint y: 162, distance: 55.6
click at [65, 162] on div "Pare, Marine - Teacher Recommendation Save Cancel First name (4 / 30 characters…" at bounding box center [212, 97] width 424 height 194
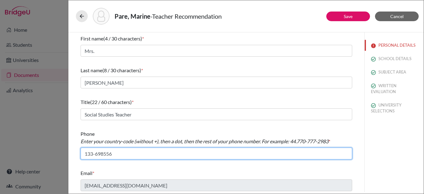
drag, startPoint x: 121, startPoint y: 155, endPoint x: 43, endPoint y: 152, distance: 78.4
click at [43, 152] on div "Pare, Marine - Teacher Recommendation Save Cancel First name (4 / 30 characters…" at bounding box center [212, 97] width 424 height 194
drag, startPoint x: 119, startPoint y: 154, endPoint x: 66, endPoint y: 152, distance: 53.1
click at [65, 152] on div "Pare, Marine - Teacher Recommendation Save Cancel First name (4 / 30 characters…" at bounding box center [212, 97] width 424 height 194
drag, startPoint x: 127, startPoint y: 148, endPoint x: 119, endPoint y: 153, distance: 9.4
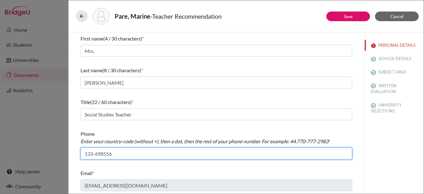
click at [127, 148] on input "133-698556" at bounding box center [216, 154] width 271 height 12
drag, startPoint x: 120, startPoint y: 151, endPoint x: 102, endPoint y: 150, distance: 18.1
click at [61, 150] on div "Pare, Marine - Teacher Recommendation Save Cancel First name (4 / 30 characters…" at bounding box center [212, 97] width 424 height 194
drag, startPoint x: 112, startPoint y: 156, endPoint x: 76, endPoint y: 154, distance: 35.9
click at [76, 154] on div "First name (4 / 30 characters) * Mrs. Last name (8 / 30 characters) * [PERSON_N…" at bounding box center [216, 113] width 286 height 162
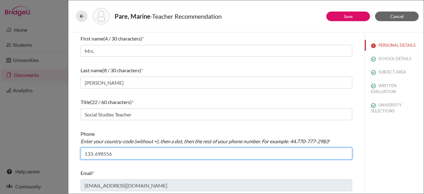
paste input "Counselor LOR"
type input "133-698556"
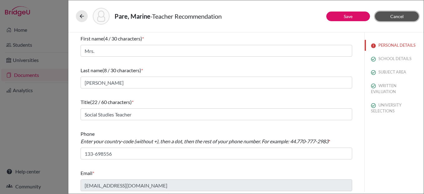
click at [391, 16] on span "Cancel" at bounding box center [396, 16] width 13 height 5
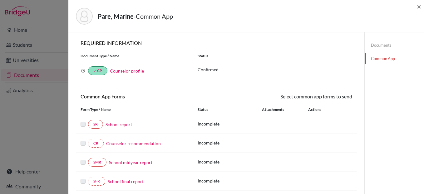
scroll to position [180, 0]
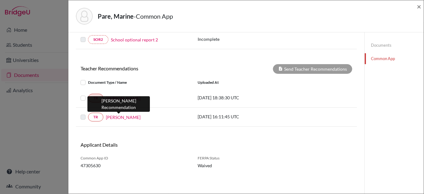
click at [117, 118] on link "[PERSON_NAME]" at bounding box center [123, 117] width 35 height 7
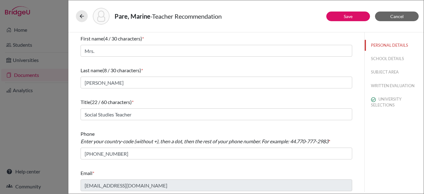
scroll to position [2, 0]
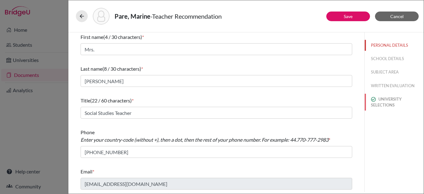
click at [390, 101] on button "UNIVERSITY SELECTIONS" at bounding box center [393, 102] width 59 height 17
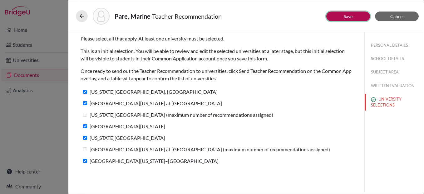
click at [343, 18] on button "Save" at bounding box center [348, 17] width 44 height 10
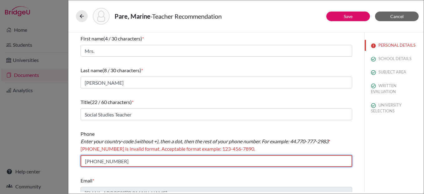
click at [88, 162] on input "[PHONE_NUMBER]" at bounding box center [216, 161] width 271 height 12
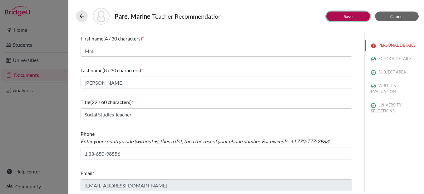
click at [345, 16] on link "Save" at bounding box center [348, 16] width 9 height 5
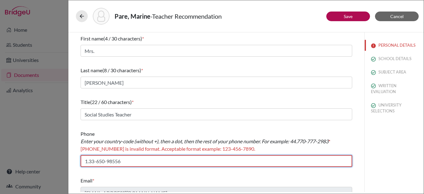
drag, startPoint x: 97, startPoint y: 162, endPoint x: 99, endPoint y: 171, distance: 9.8
click at [97, 162] on input "1.33-650-98556" at bounding box center [216, 161] width 271 height 12
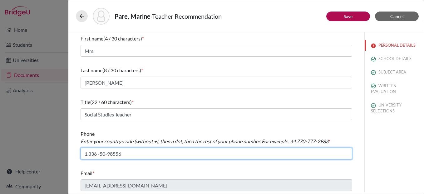
type input "1.336 -50-98556"
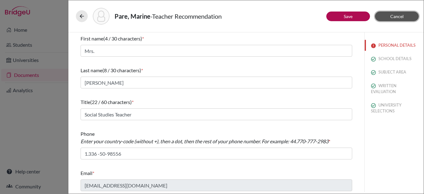
click at [393, 15] on span "Cancel" at bounding box center [396, 16] width 13 height 5
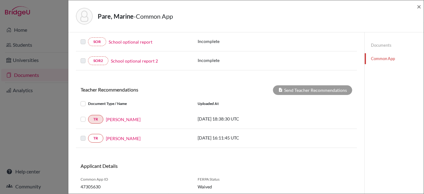
scroll to position [160, 0]
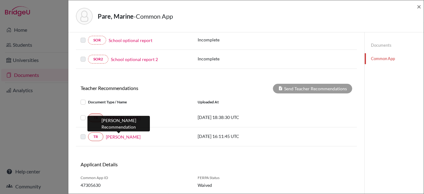
click at [118, 134] on link "[PERSON_NAME]" at bounding box center [123, 137] width 35 height 7
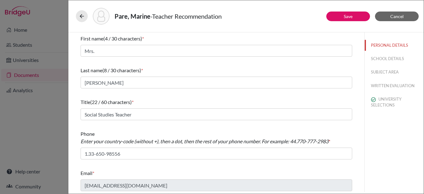
scroll to position [2, 0]
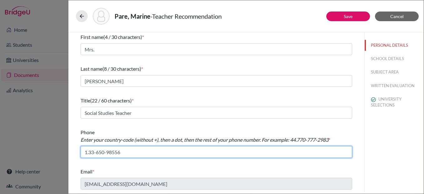
click at [97, 153] on input "1.33-650-98556" at bounding box center [216, 152] width 271 height 12
type input "1.336-509- 8556"
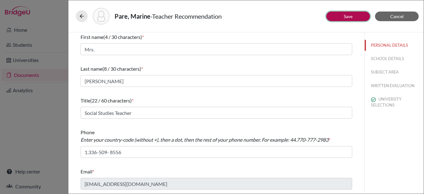
click at [346, 16] on link "Save" at bounding box center [348, 16] width 9 height 5
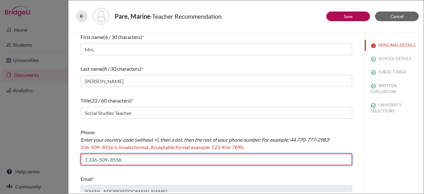
drag, startPoint x: 124, startPoint y: 158, endPoint x: 51, endPoint y: 164, distance: 73.6
click at [51, 164] on div "Pare, Marine - Teacher Recommendation Save Cancel First name (4 / 30 characters…" at bounding box center [212, 97] width 424 height 194
drag, startPoint x: 120, startPoint y: 162, endPoint x: 35, endPoint y: 154, distance: 85.6
click at [35, 154] on div "Pare, Marine - Teacher Recommendation Save Cancel First name (4 / 30 characters…" at bounding box center [212, 97] width 424 height 194
drag, startPoint x: 123, startPoint y: 159, endPoint x: 81, endPoint y: 158, distance: 41.5
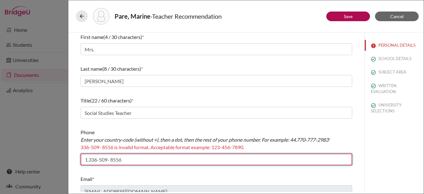
click at [81, 158] on input "1.336-509- 8556" at bounding box center [216, 160] width 271 height 12
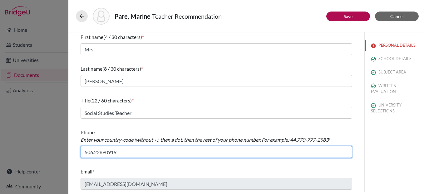
type input "506.22890919"
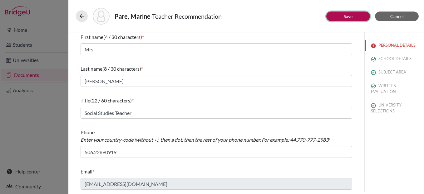
click at [346, 12] on button "Save" at bounding box center [348, 17] width 44 height 10
